Goal: Information Seeking & Learning: Learn about a topic

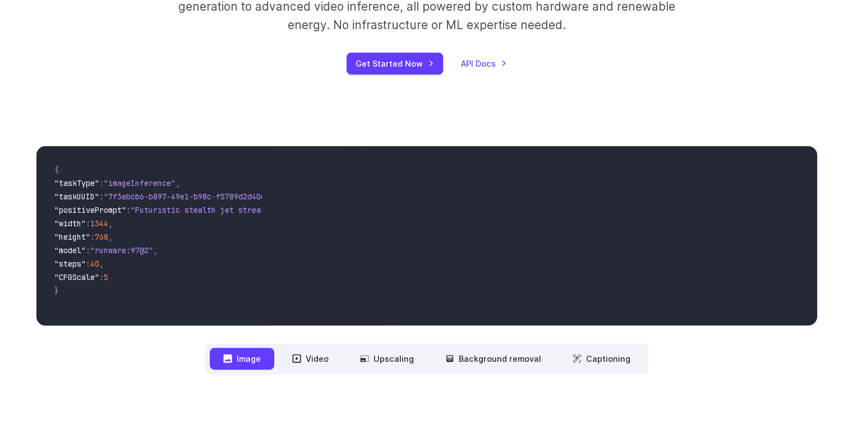
scroll to position [212, 0]
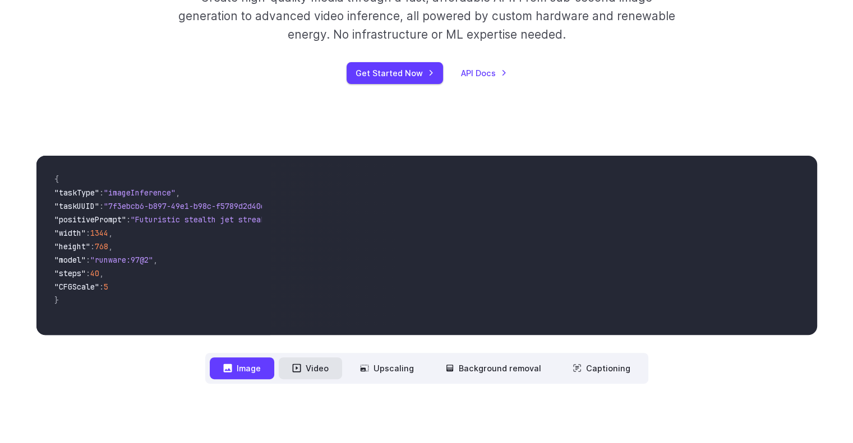
click at [340, 364] on button "Video" at bounding box center [310, 369] width 63 height 22
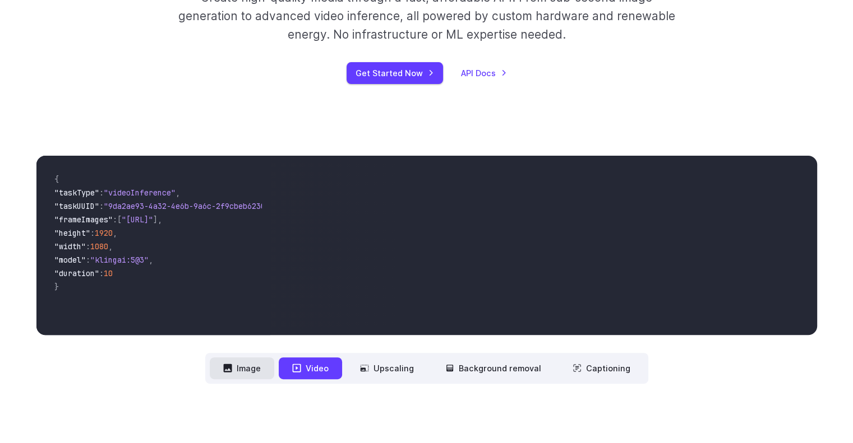
click at [251, 378] on button "Image" at bounding box center [242, 369] width 64 height 22
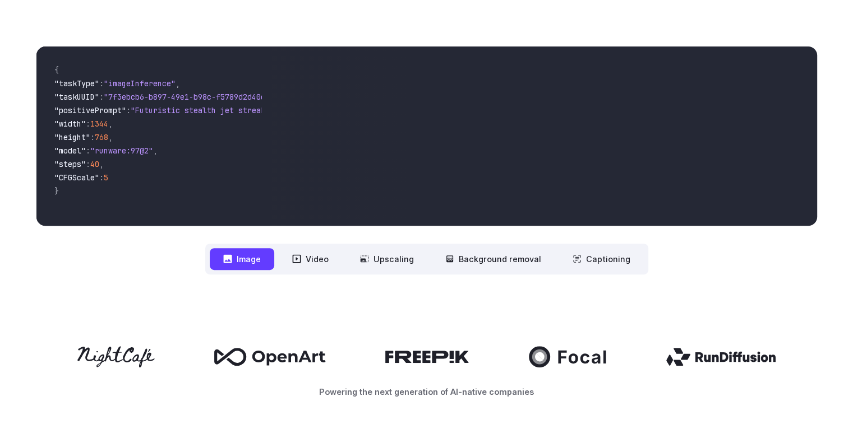
scroll to position [312, 0]
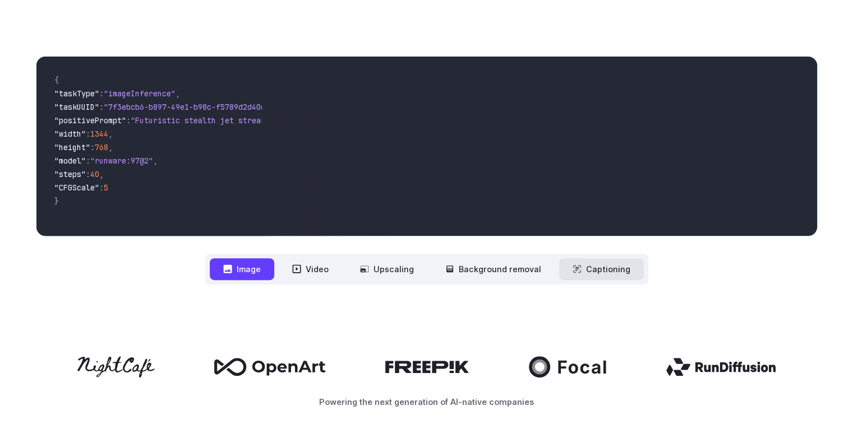
click at [615, 264] on button "Captioning" at bounding box center [601, 269] width 85 height 22
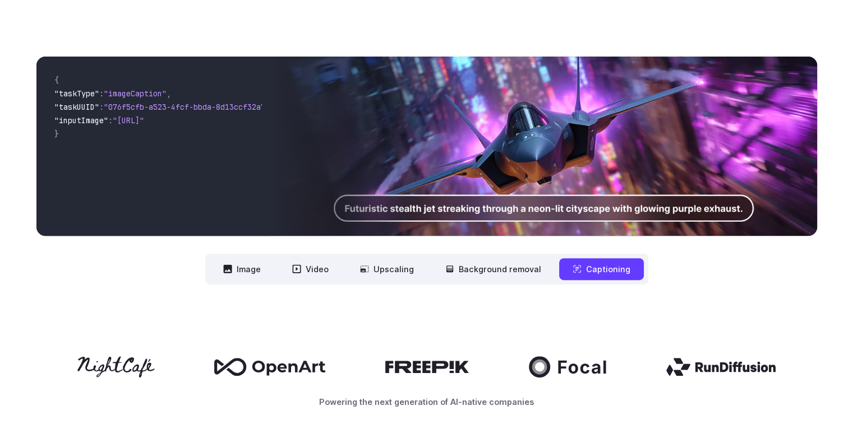
drag, startPoint x: 845, startPoint y: 75, endPoint x: 848, endPoint y: 116, distance: 41.0
click at [848, 116] on div "**********" at bounding box center [426, 171] width 853 height 300
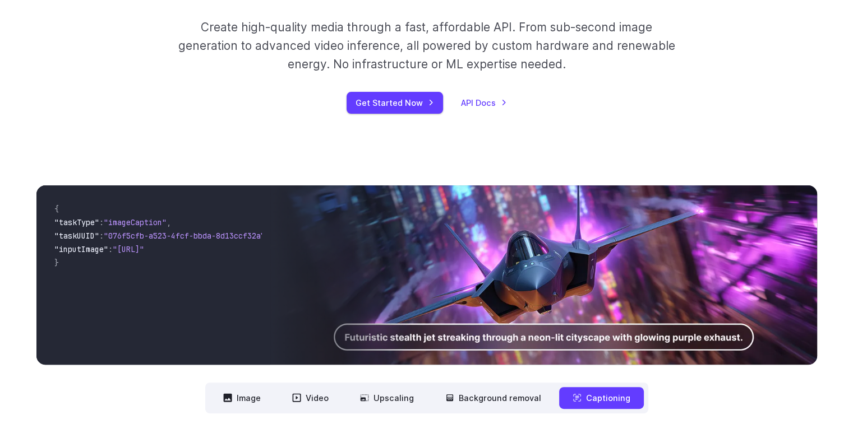
scroll to position [340, 0]
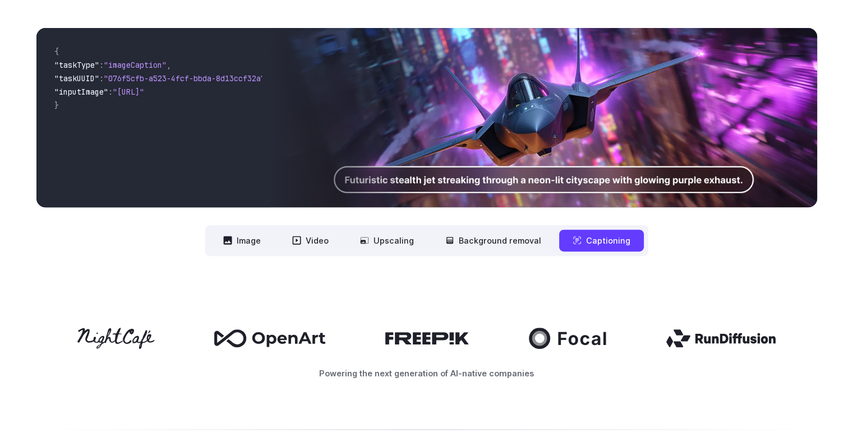
click at [270, 257] on div "**********" at bounding box center [426, 142] width 853 height 300
click at [269, 255] on nav "**********" at bounding box center [426, 240] width 443 height 31
click at [255, 248] on button "Image" at bounding box center [242, 241] width 64 height 22
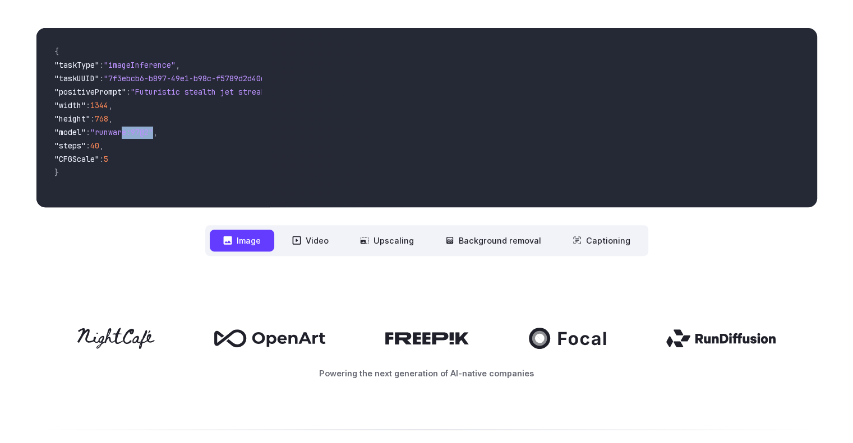
drag, startPoint x: 166, startPoint y: 139, endPoint x: 129, endPoint y: 137, distance: 37.0
click at [129, 137] on span ""model" : "runware:97@2" ," at bounding box center [153, 133] width 198 height 13
click at [181, 77] on span ""7f3ebcb6-b897-49e1-b98c-f5789d2d40d7"" at bounding box center [189, 78] width 170 height 10
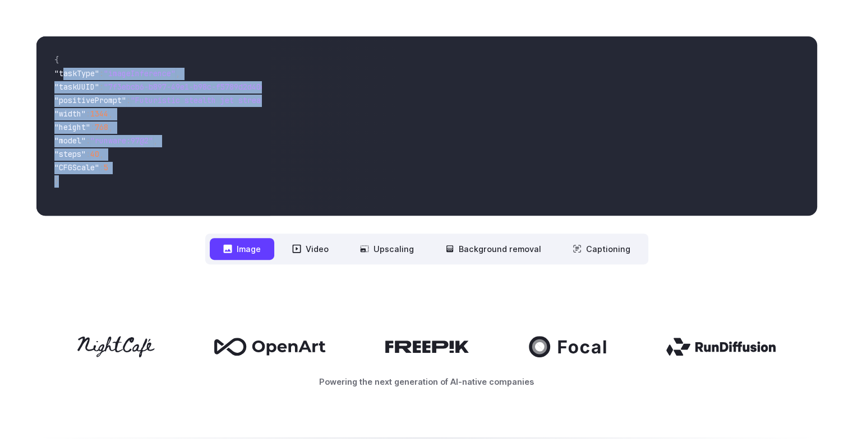
drag, startPoint x: 62, startPoint y: 61, endPoint x: 157, endPoint y: 174, distance: 148.1
click at [157, 174] on code "{ "taskType" : "imageInference" , "taskUUID" : "7f3ebcb6-b897-49e1-b98c-f5789d2…" at bounding box center [153, 125] width 216 height 161
copy code ""taskType" : "imageInference" , "taskUUID" : "7f3ebcb6-b897-49e1-b98c-f5789d2d4…"
